Goal: Information Seeking & Learning: Learn about a topic

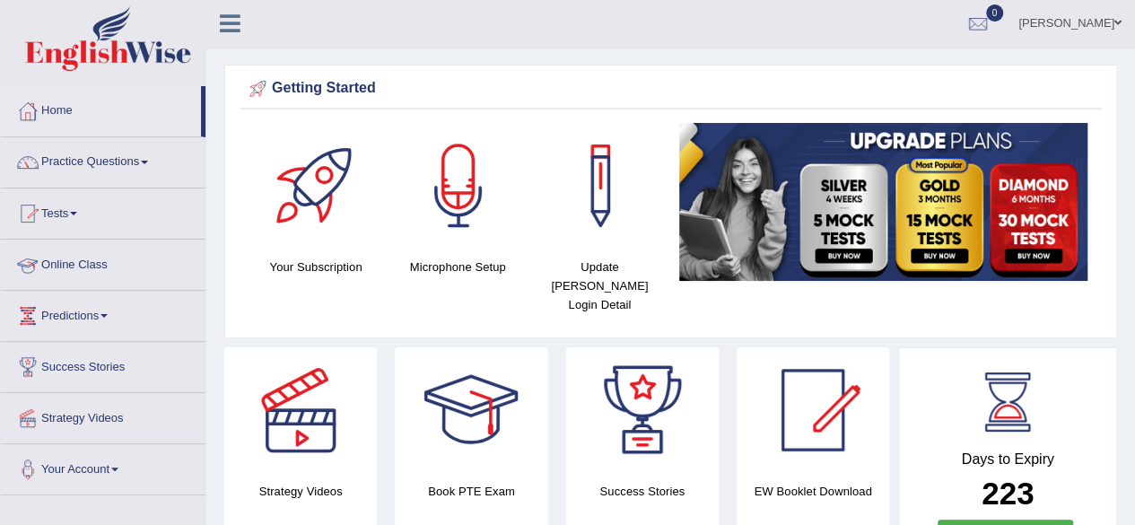
click at [117, 256] on link "Online Class" at bounding box center [103, 262] width 205 height 45
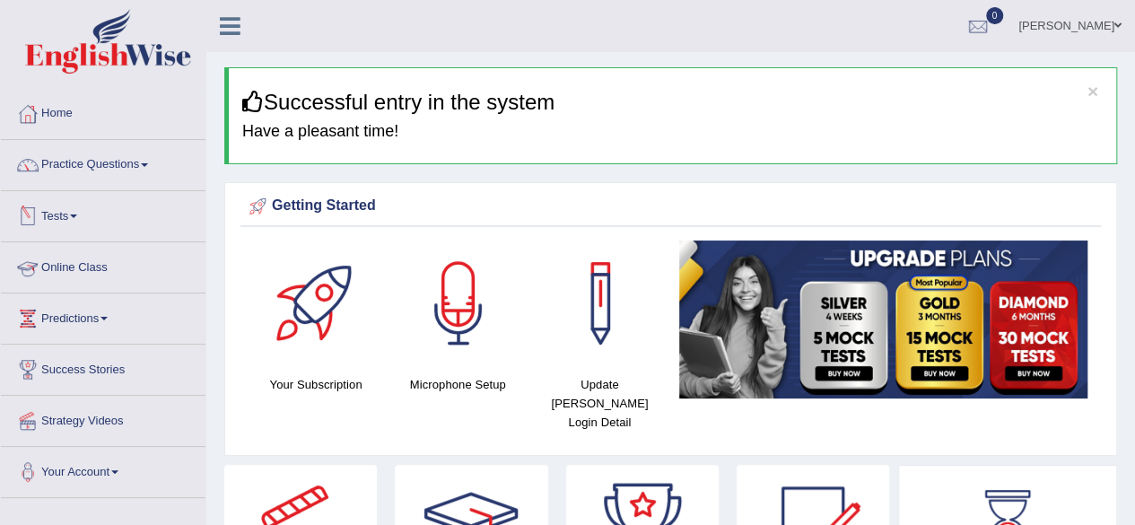
click at [85, 264] on link "Online Class" at bounding box center [103, 264] width 205 height 45
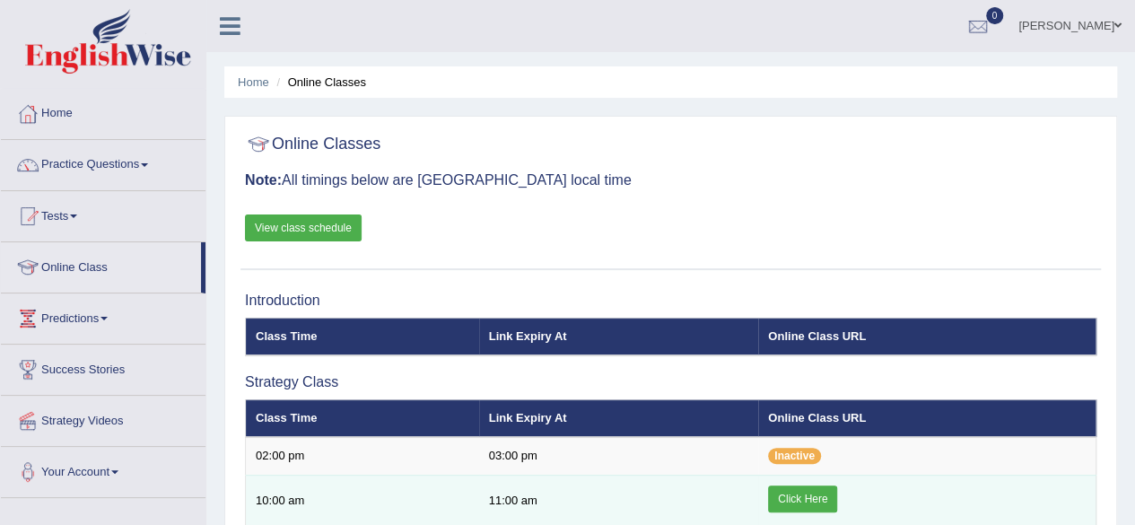
click at [802, 490] on link "Click Here" at bounding box center [802, 498] width 69 height 27
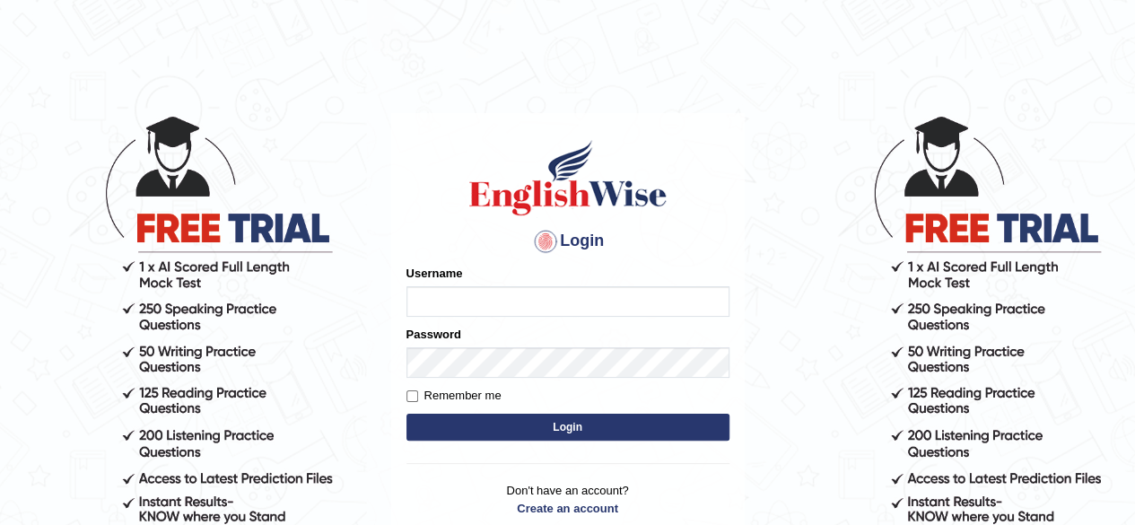
type input "simranjeetkaur_parramatta"
click at [562, 427] on button "Login" at bounding box center [567, 427] width 323 height 27
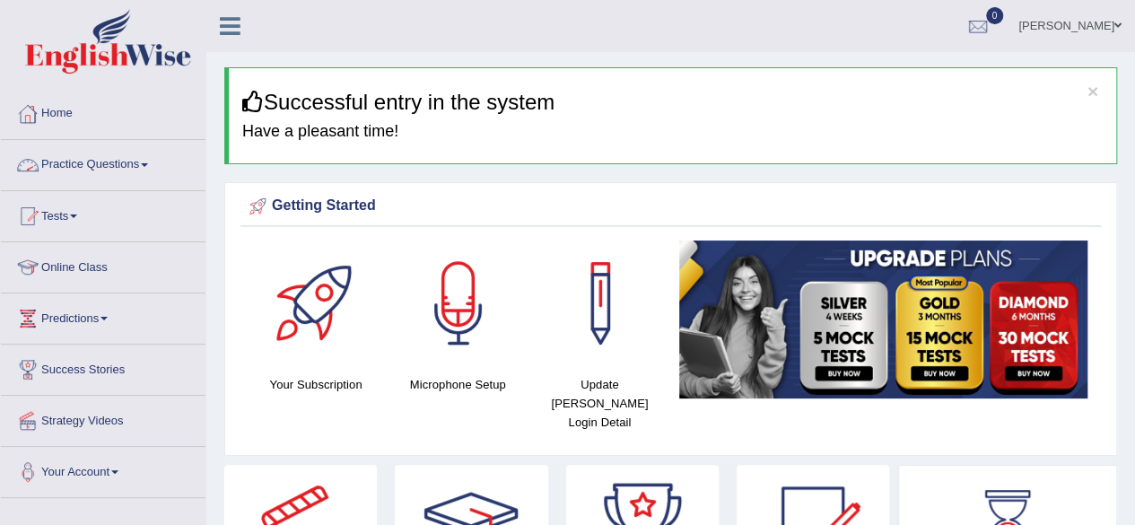
click at [122, 183] on link "Practice Questions" at bounding box center [103, 162] width 205 height 45
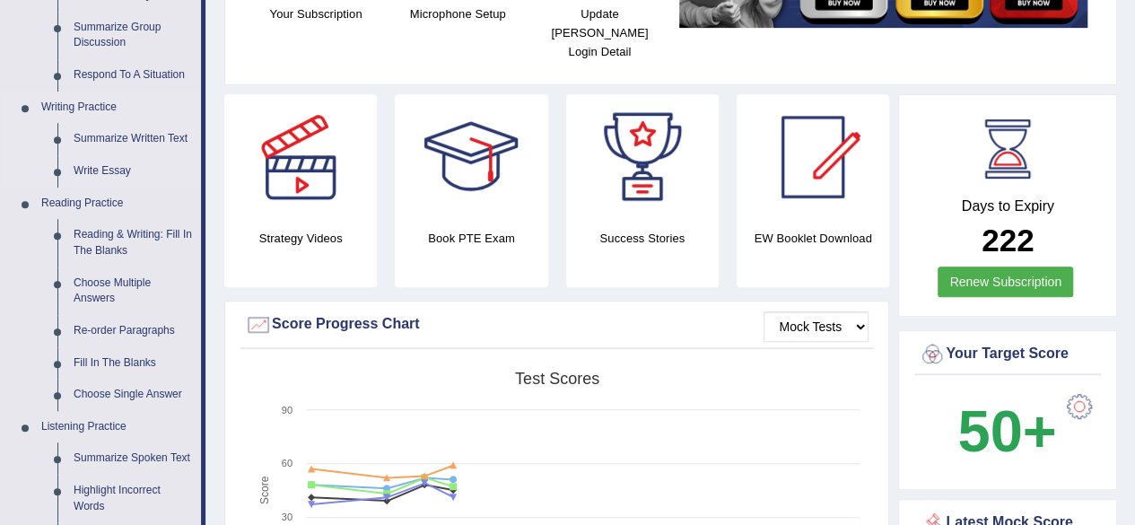
scroll to position [172, 0]
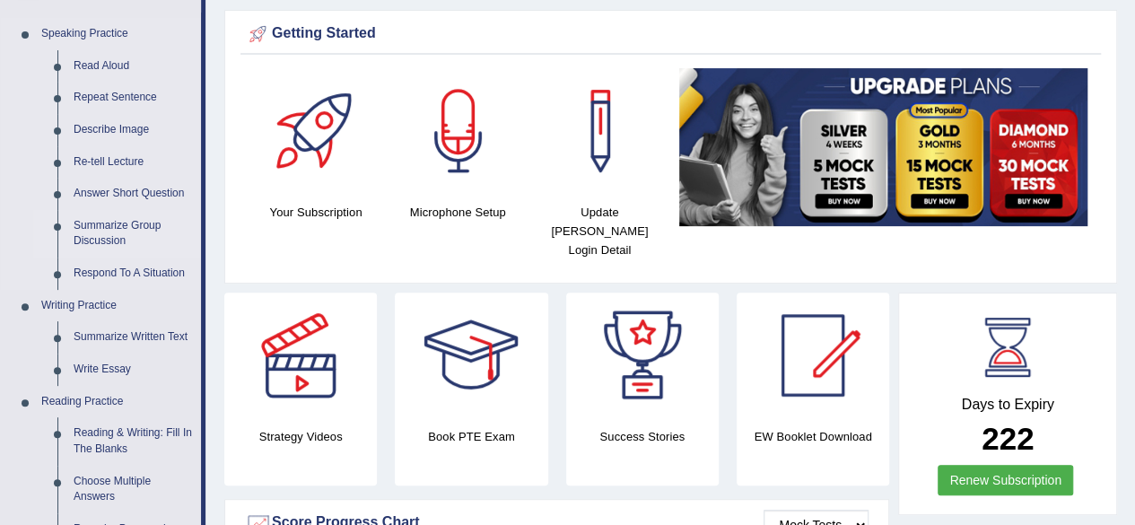
click at [95, 225] on link "Summarize Group Discussion" at bounding box center [132, 234] width 135 height 48
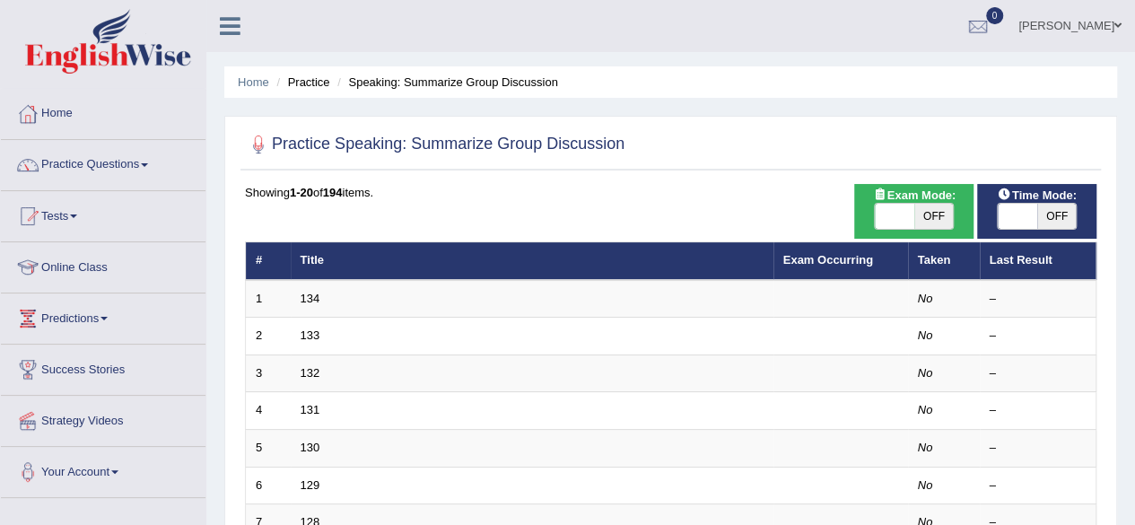
click at [307, 301] on link "134" at bounding box center [311, 298] width 20 height 13
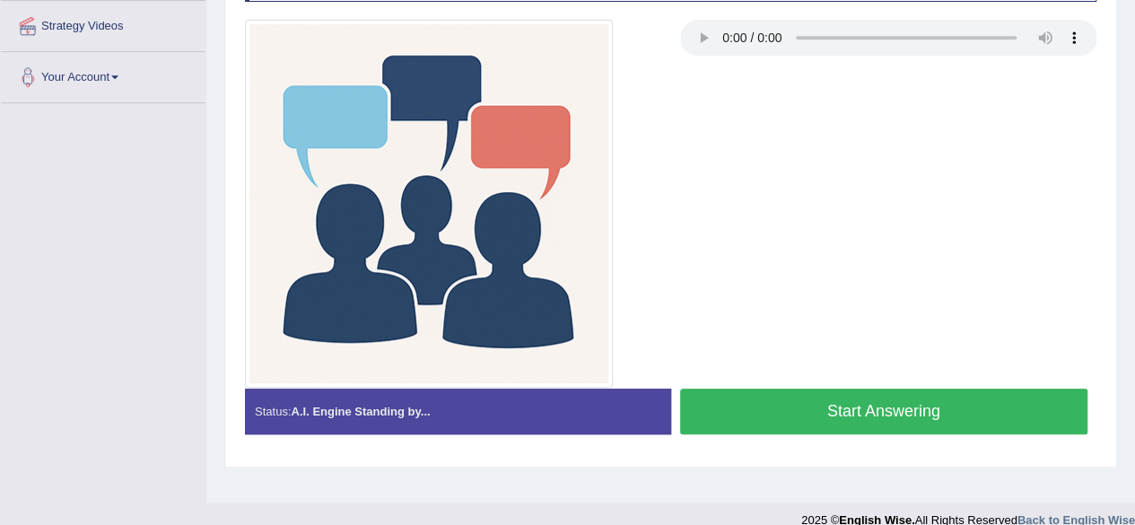
scroll to position [416, 0]
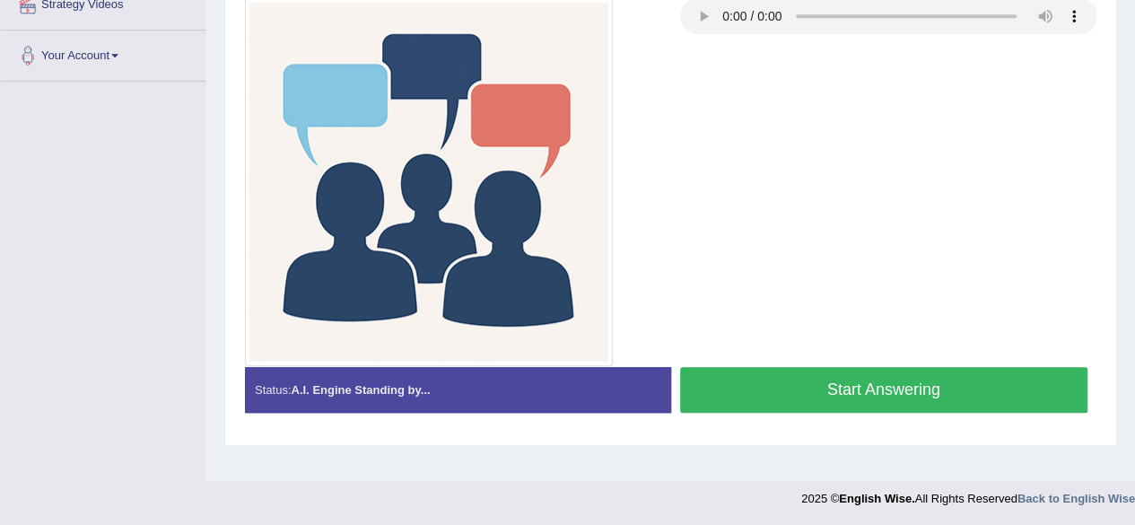
click at [825, 379] on button "Start Answering" at bounding box center [884, 390] width 408 height 46
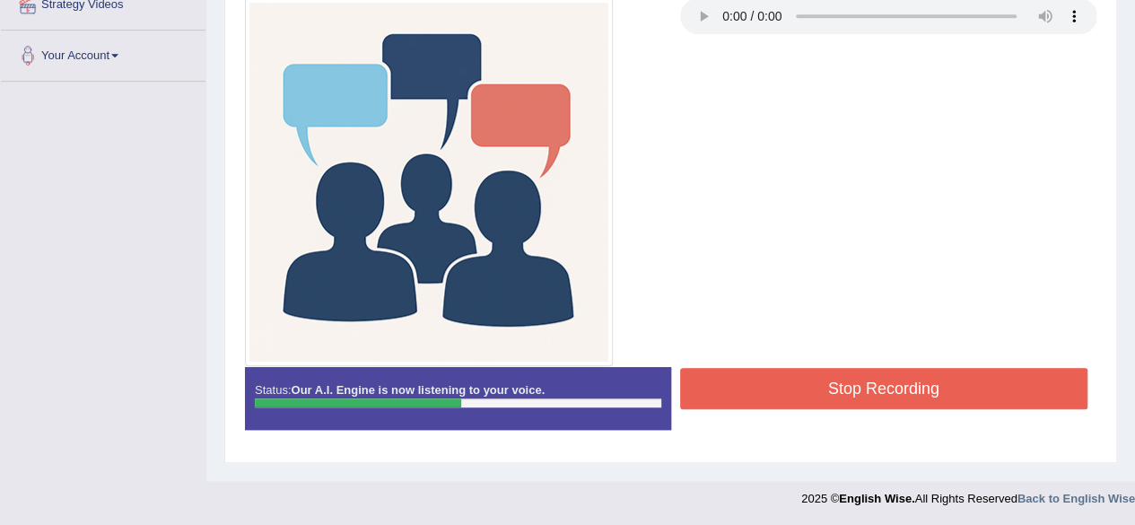
click at [825, 379] on button "Stop Recording" at bounding box center [884, 388] width 408 height 41
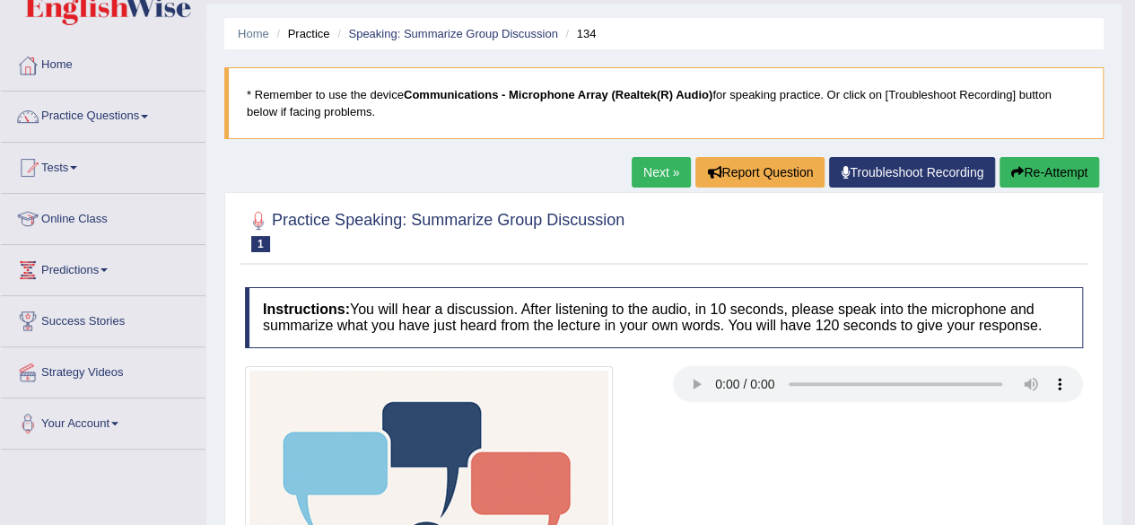
scroll to position [0, 0]
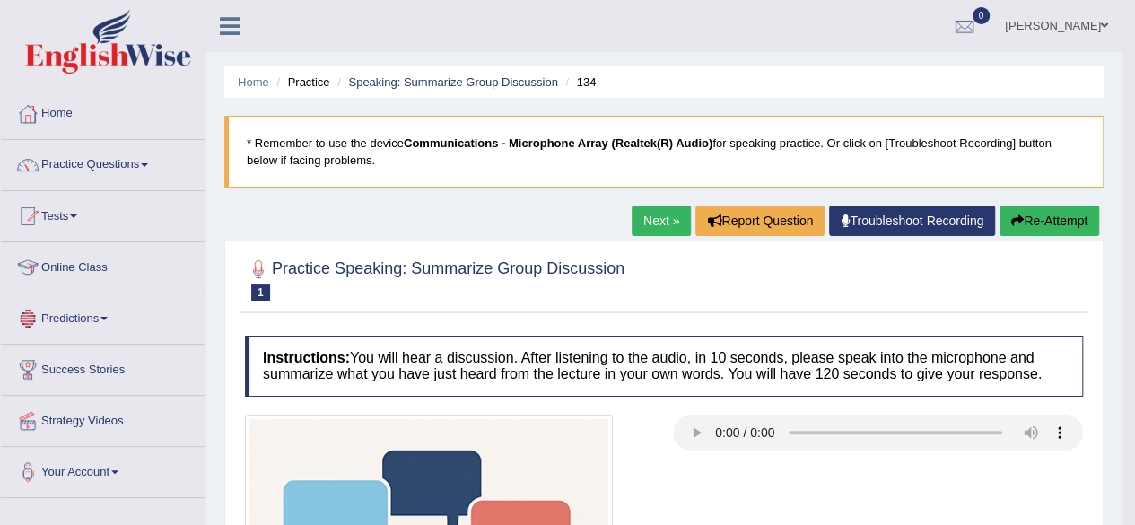
click at [88, 328] on link "Predictions" at bounding box center [103, 315] width 205 height 45
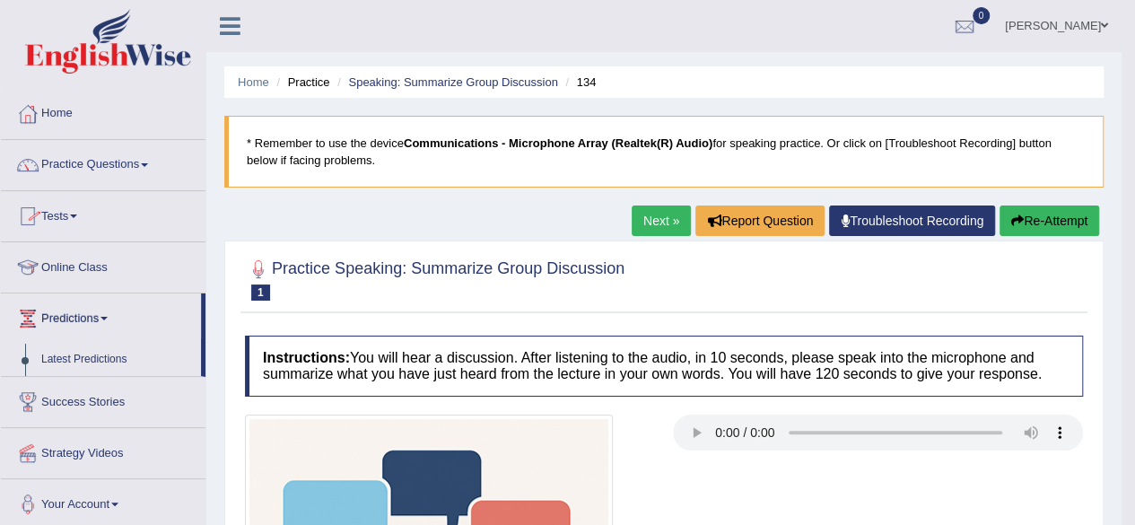
click at [112, 230] on link "Tests" at bounding box center [103, 213] width 205 height 45
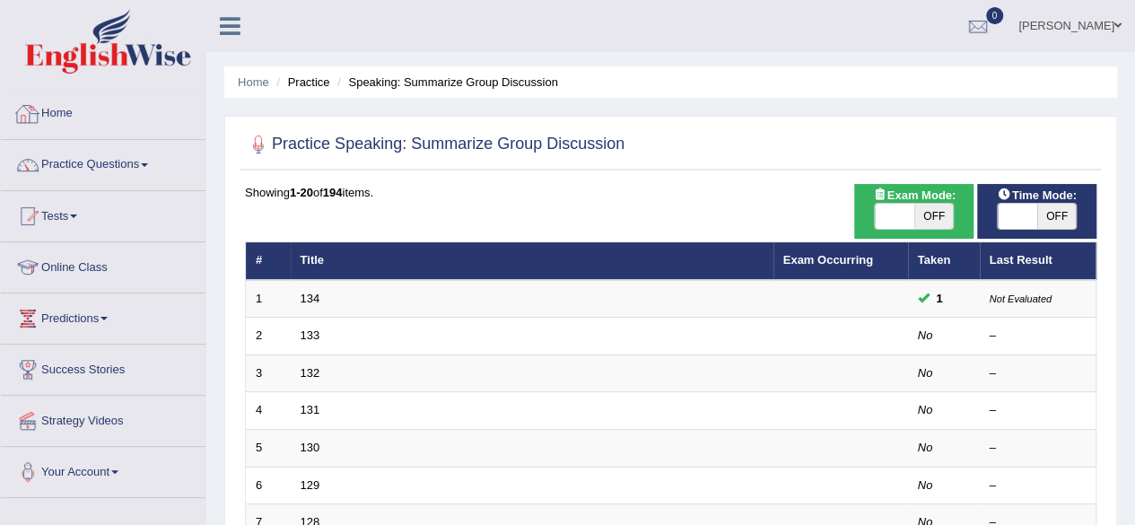
click at [79, 119] on link "Home" at bounding box center [103, 111] width 205 height 45
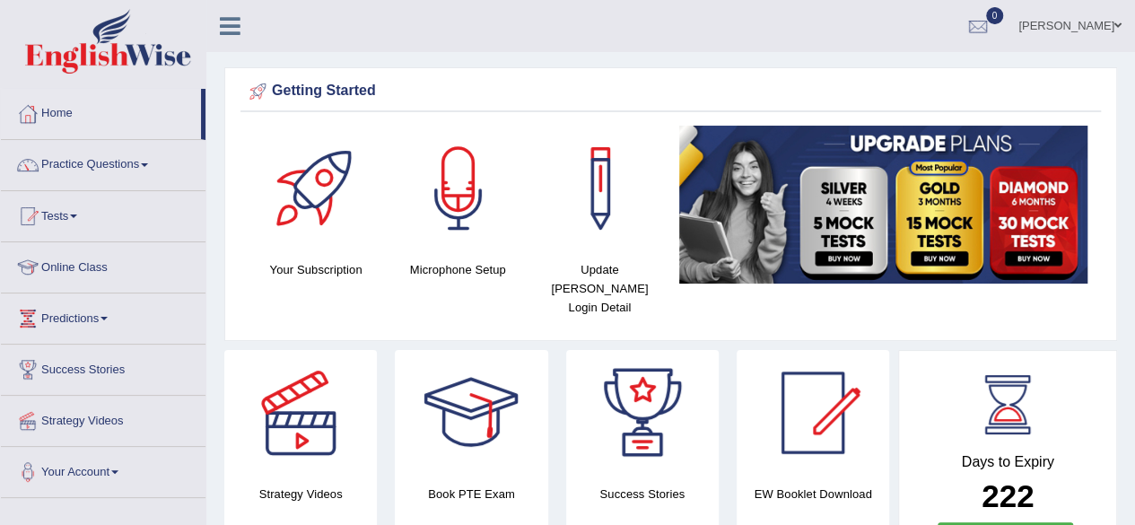
click at [321, 462] on div "Strategy Videos" at bounding box center [300, 446] width 153 height 193
click at [292, 425] on div at bounding box center [301, 413] width 126 height 126
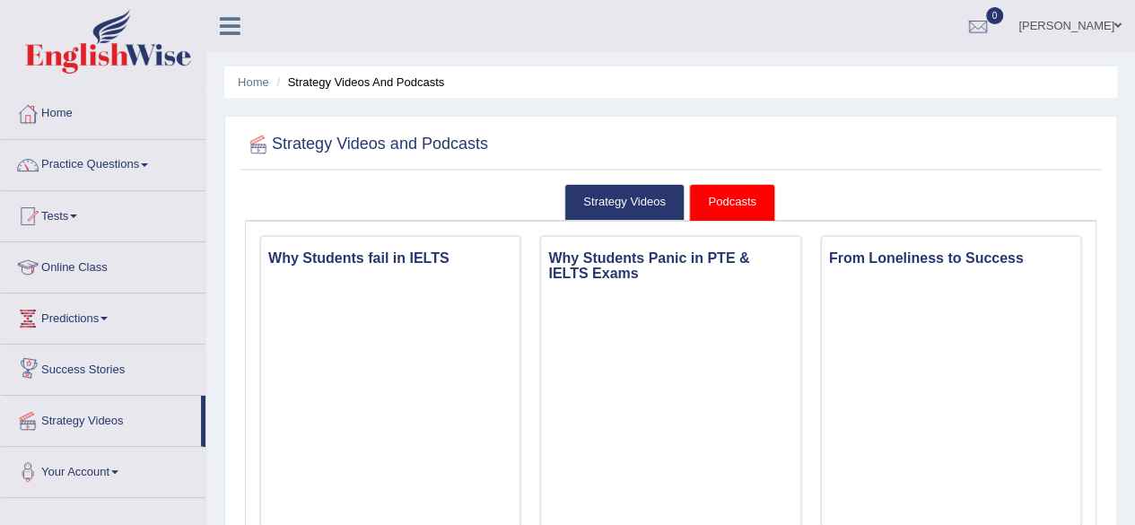
click at [99, 367] on link "Success Stories" at bounding box center [103, 367] width 205 height 45
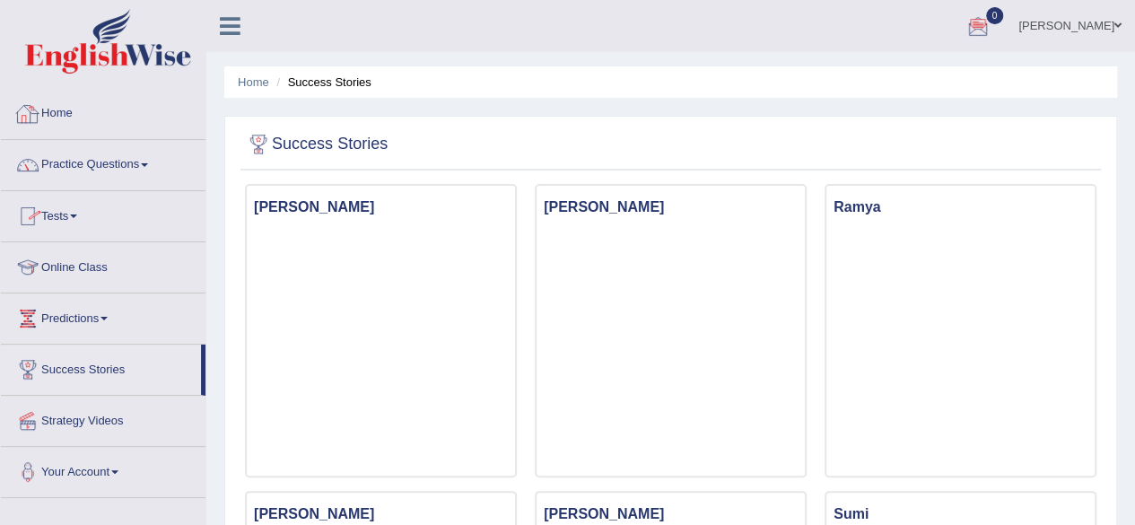
click at [60, 112] on link "Home" at bounding box center [103, 111] width 205 height 45
